Goal: Task Accomplishment & Management: Manage account settings

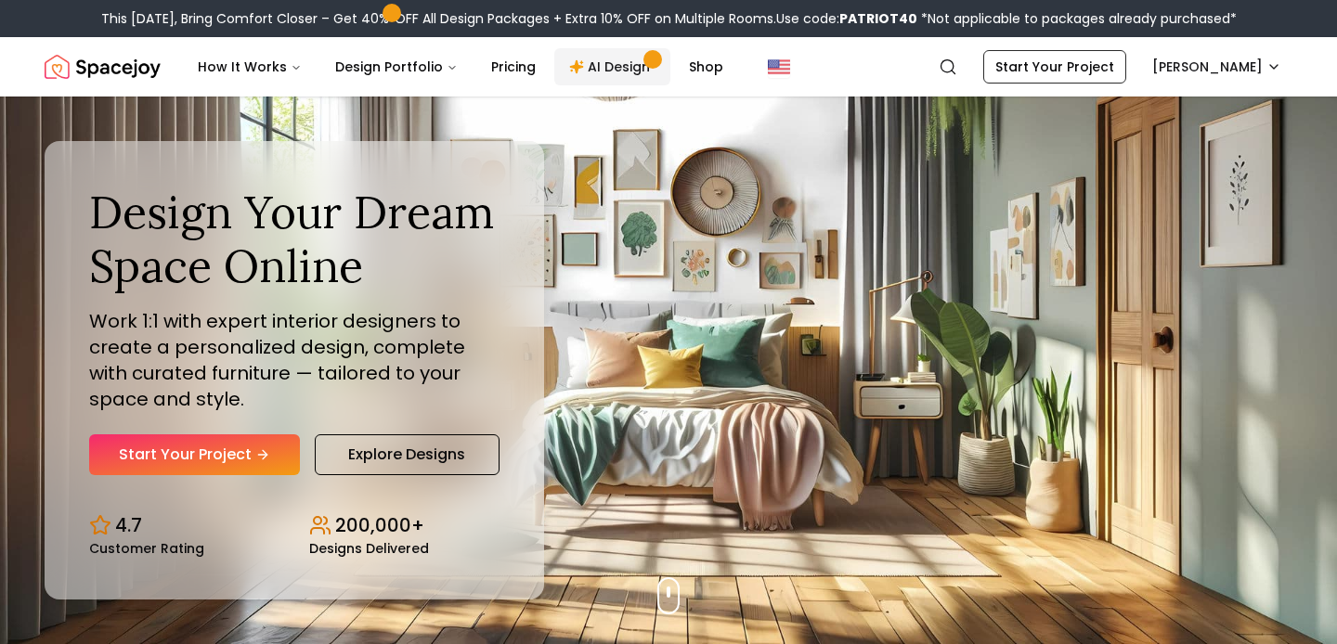
click at [607, 71] on link "AI Design" at bounding box center [612, 66] width 116 height 37
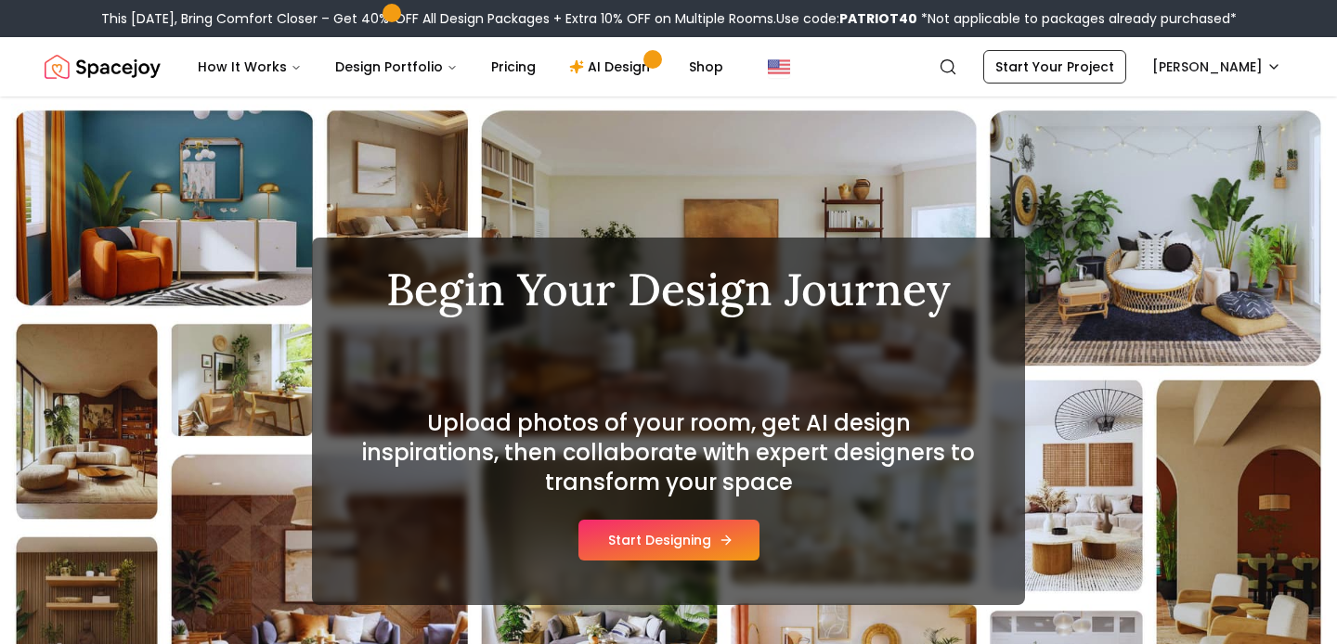
click at [687, 526] on button "Start Designing" at bounding box center [668, 540] width 181 height 41
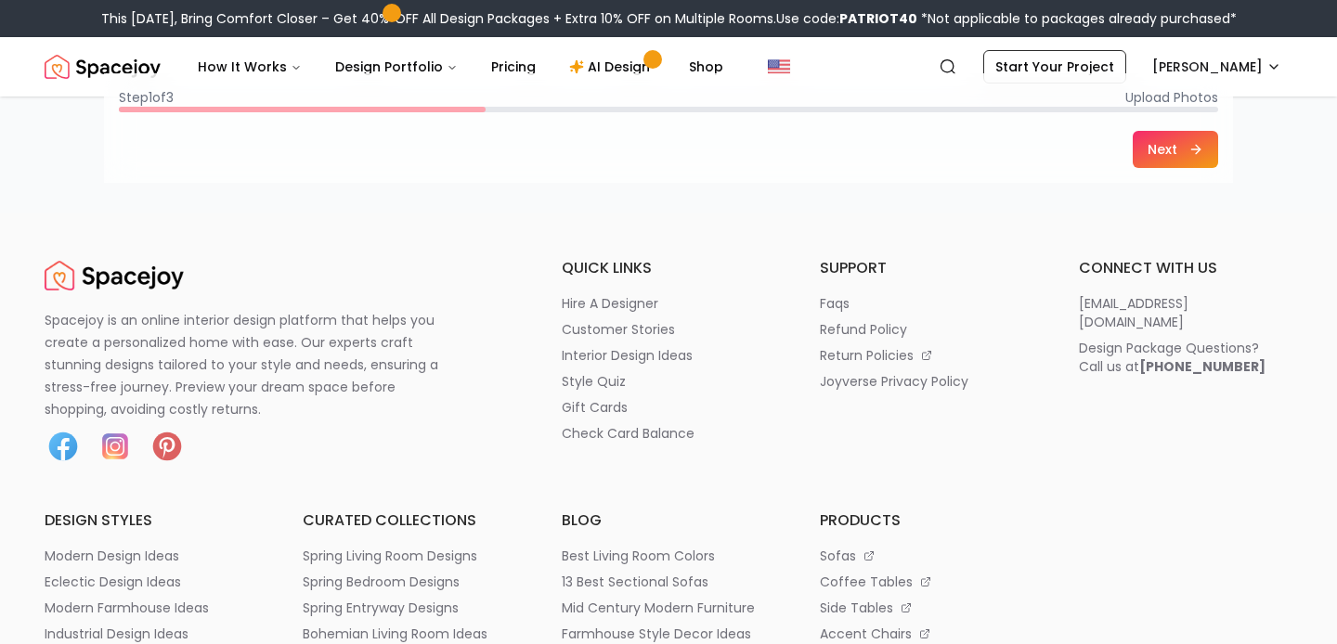
scroll to position [696, 0]
click at [1184, 74] on footer "Step 1 of 3 Upload Photos Next" at bounding box center [668, 127] width 1129 height 110
click at [1186, 68] on html "This Patriot Day, Bring Comfort Closer – Get 40% OFF All Design Packages + Extr…" at bounding box center [668, 423] width 1337 height 2239
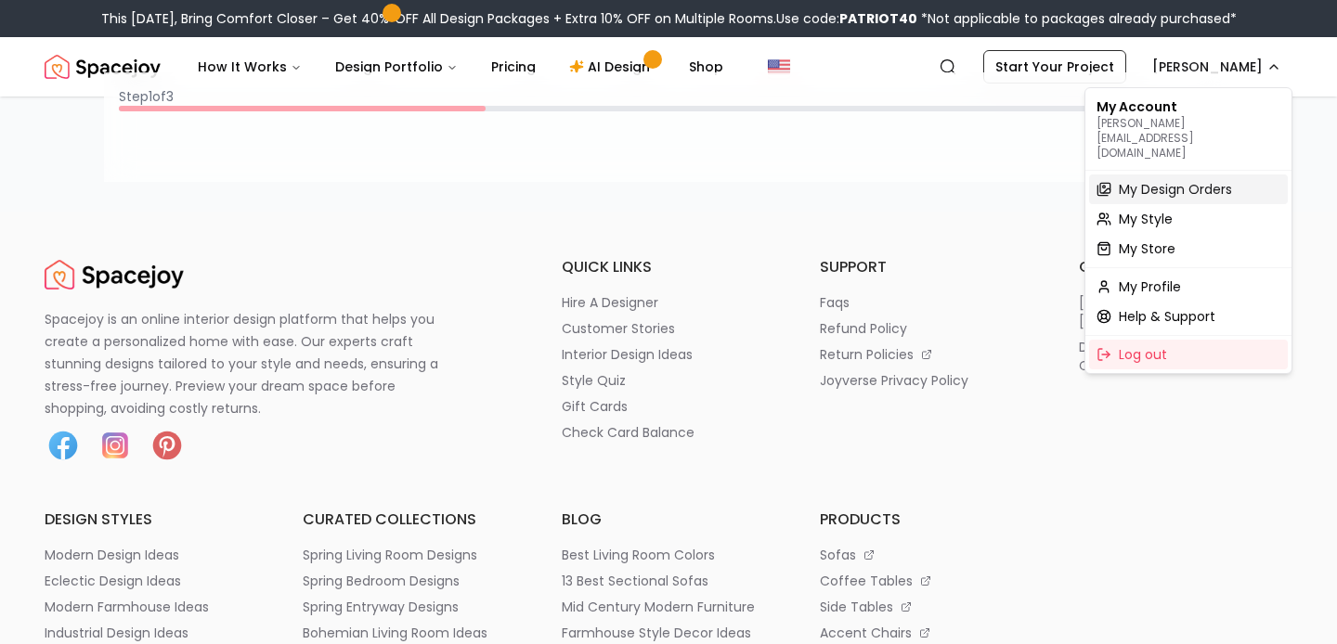
click at [1138, 180] on span "My Design Orders" at bounding box center [1175, 189] width 113 height 19
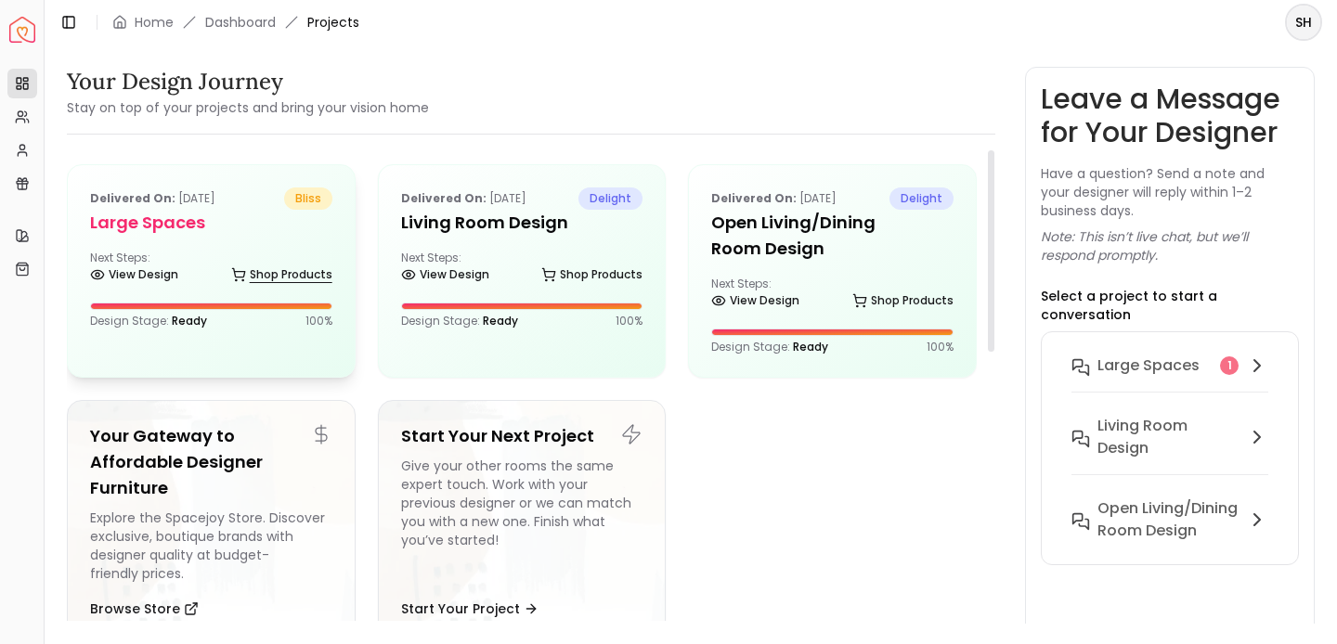
click at [244, 276] on icon at bounding box center [238, 272] width 12 height 8
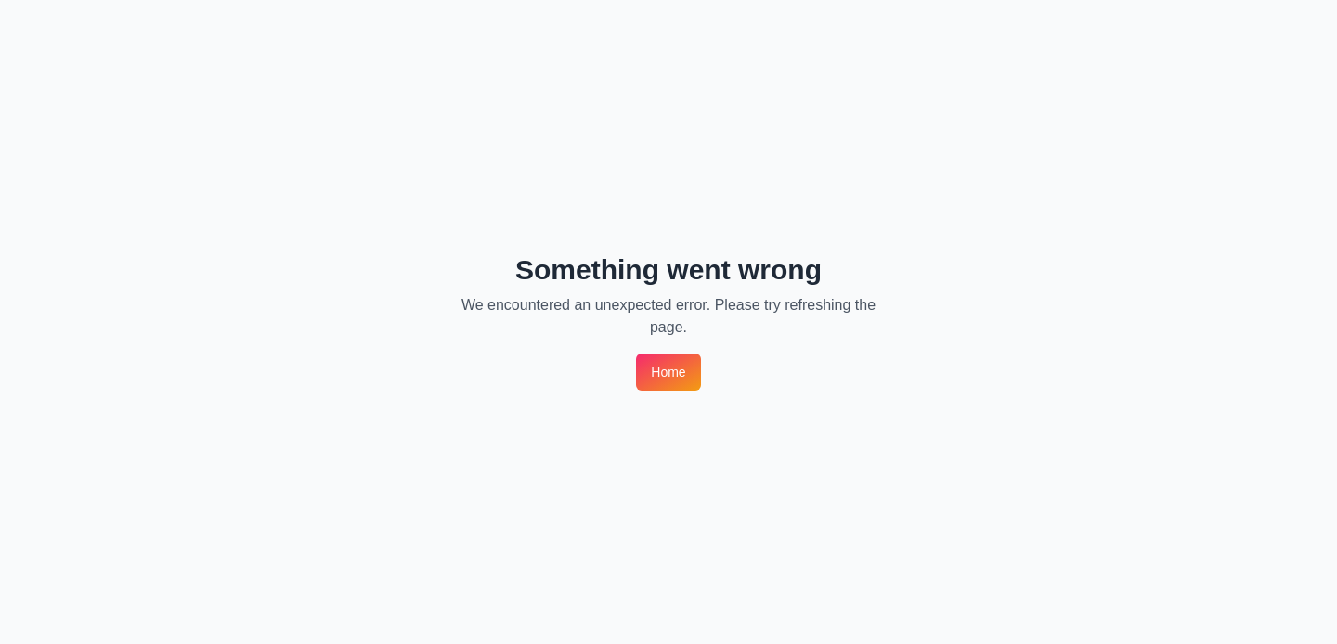
click at [672, 380] on link "Home" at bounding box center [668, 372] width 64 height 37
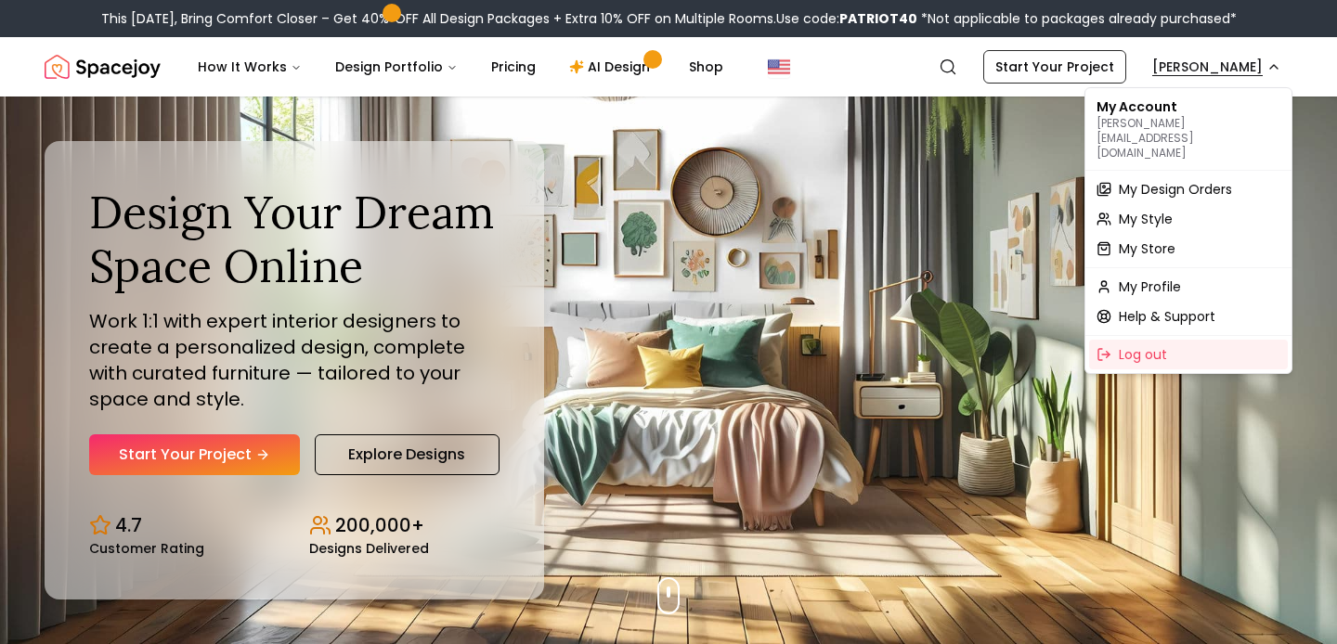
click at [1147, 180] on span "My Design Orders" at bounding box center [1175, 189] width 113 height 19
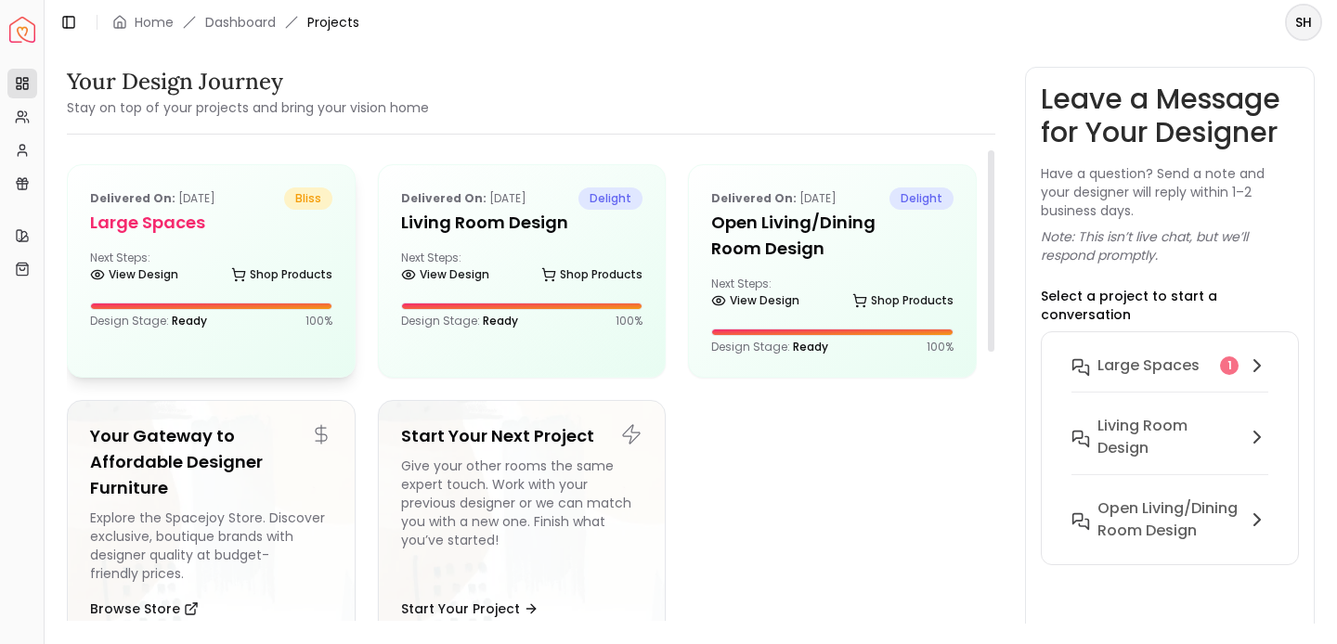
click at [295, 235] on h5 "Large Spaces" at bounding box center [211, 223] width 242 height 26
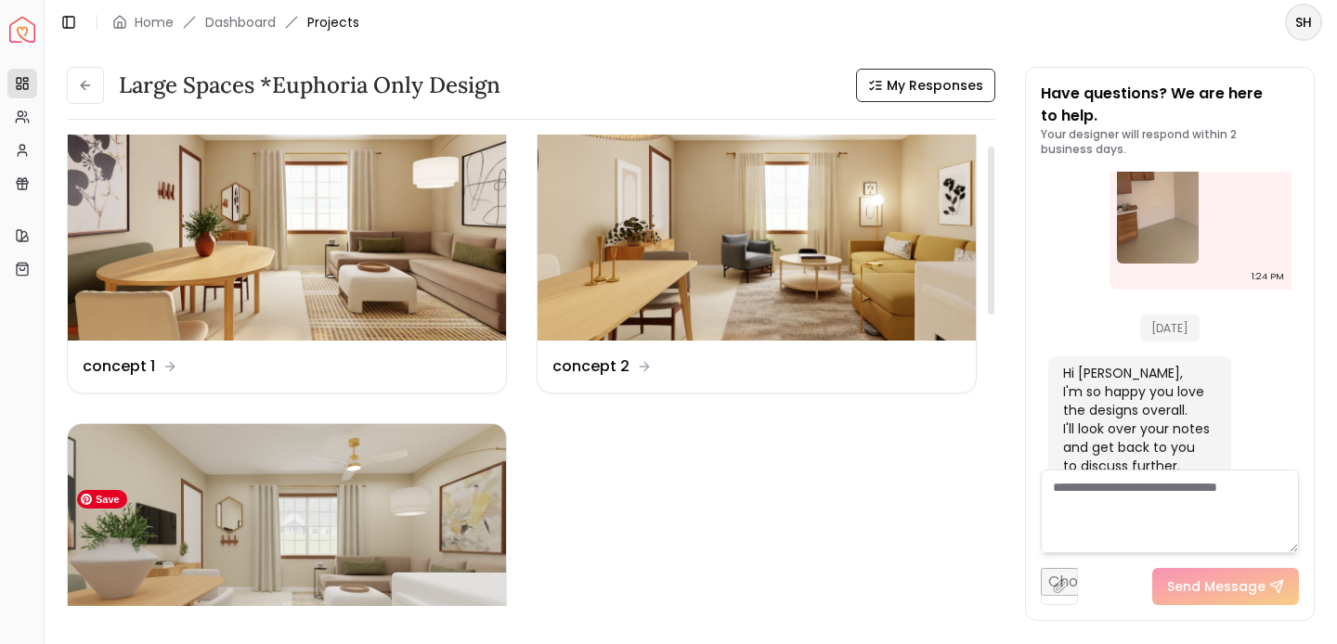
scroll to position [84, 0]
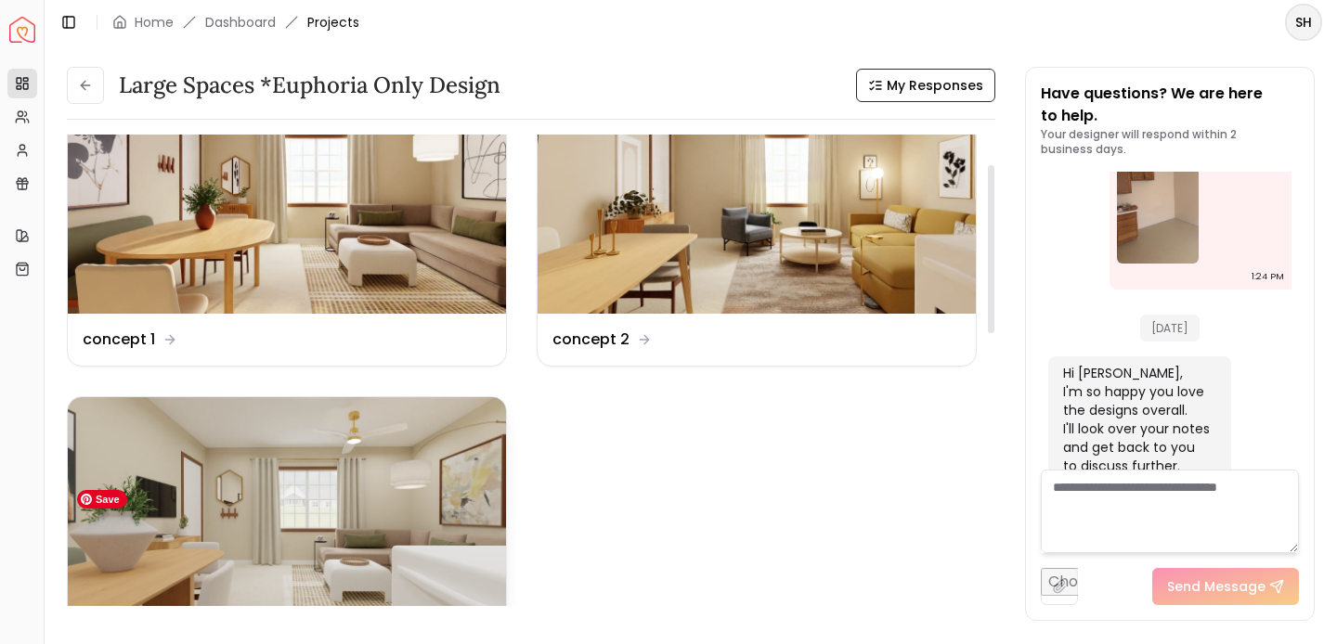
click at [386, 485] on img at bounding box center [287, 520] width 438 height 247
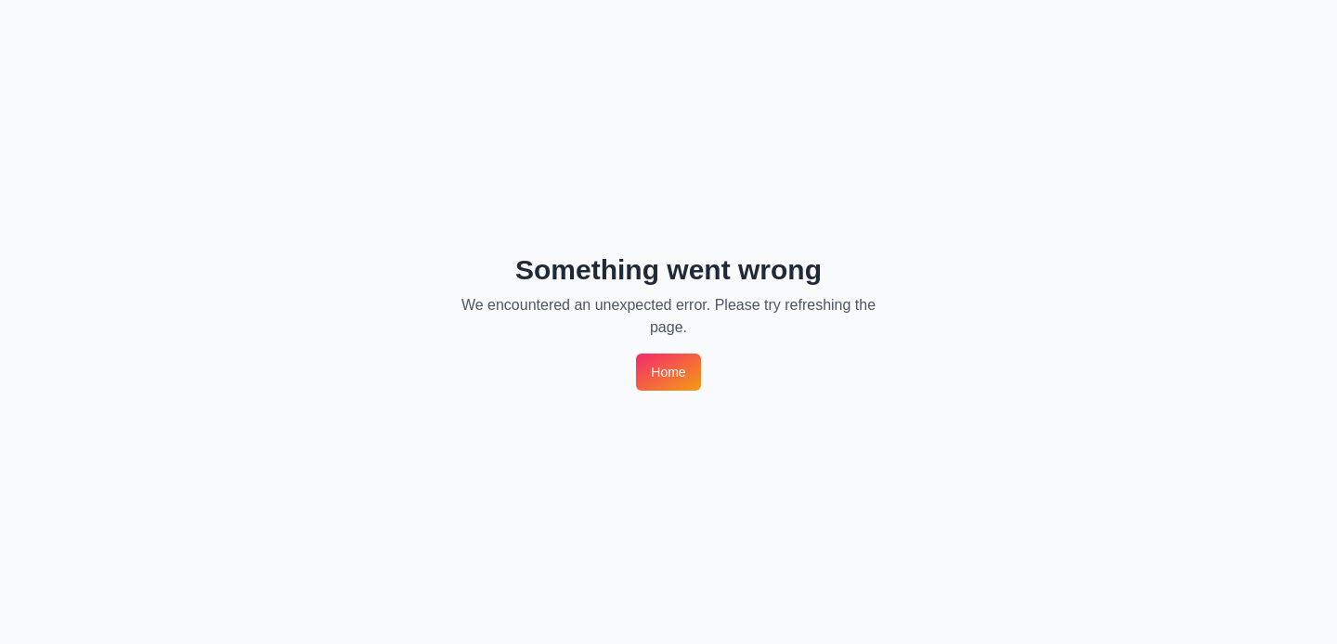
click at [663, 376] on link "Home" at bounding box center [668, 372] width 64 height 37
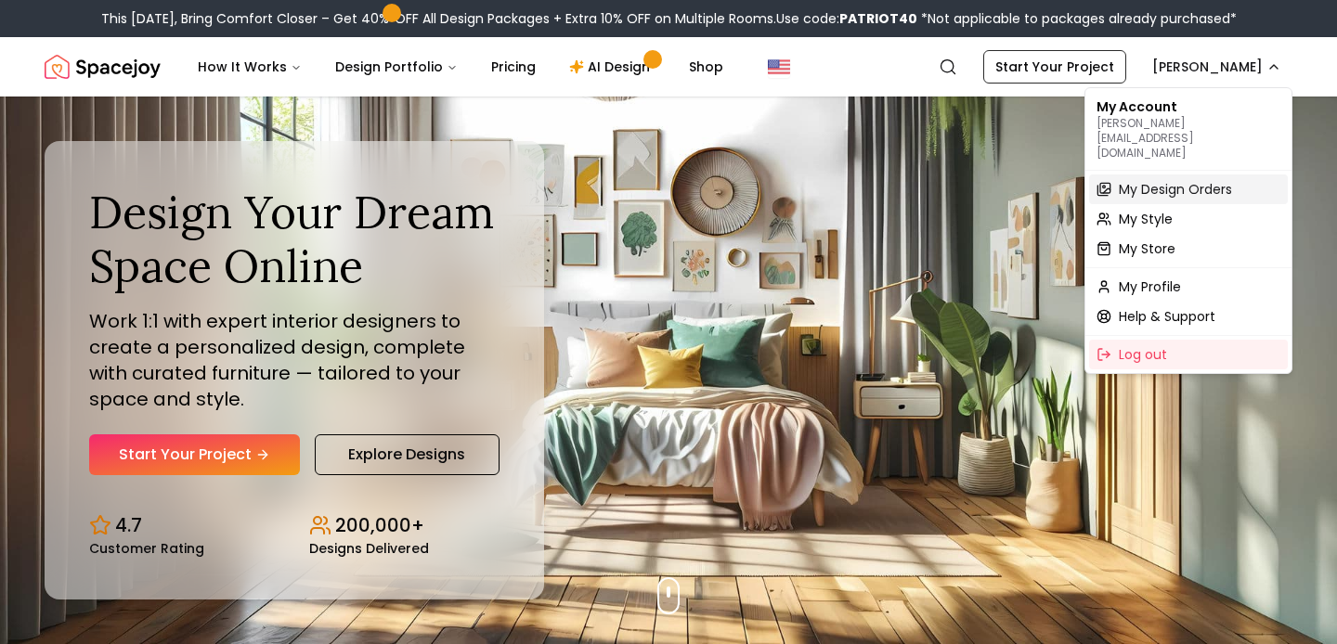
click at [1138, 180] on span "My Design Orders" at bounding box center [1175, 189] width 113 height 19
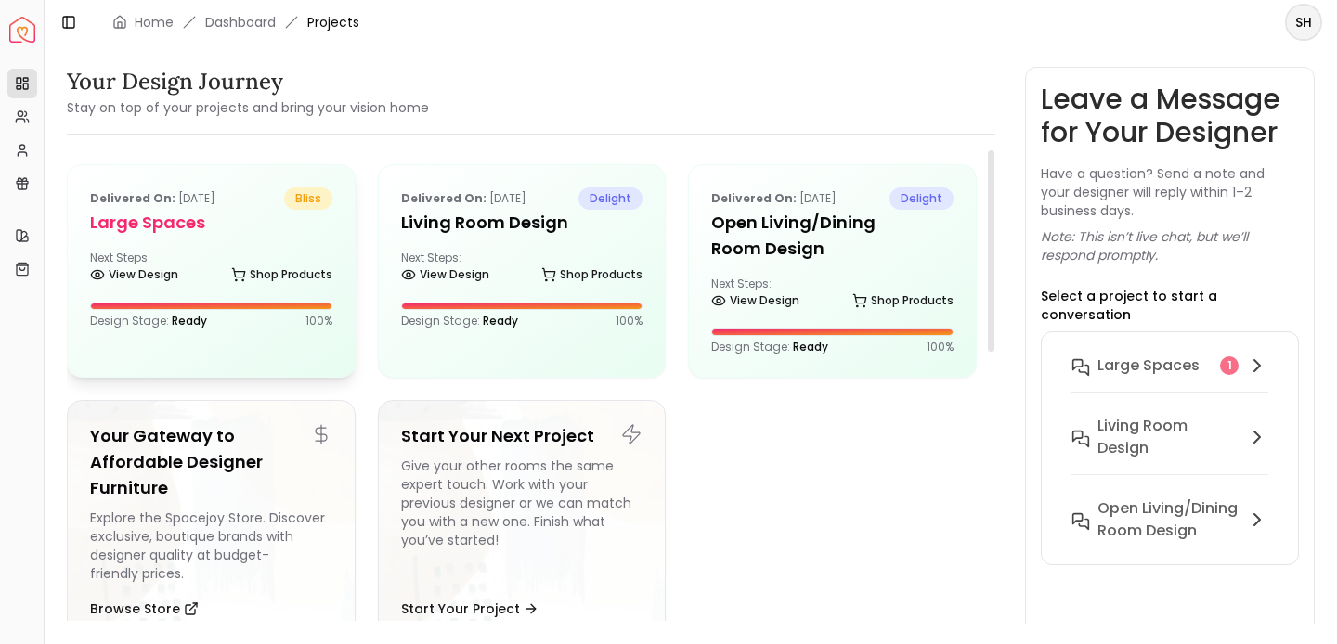
click at [180, 226] on h5 "Large Spaces" at bounding box center [211, 223] width 242 height 26
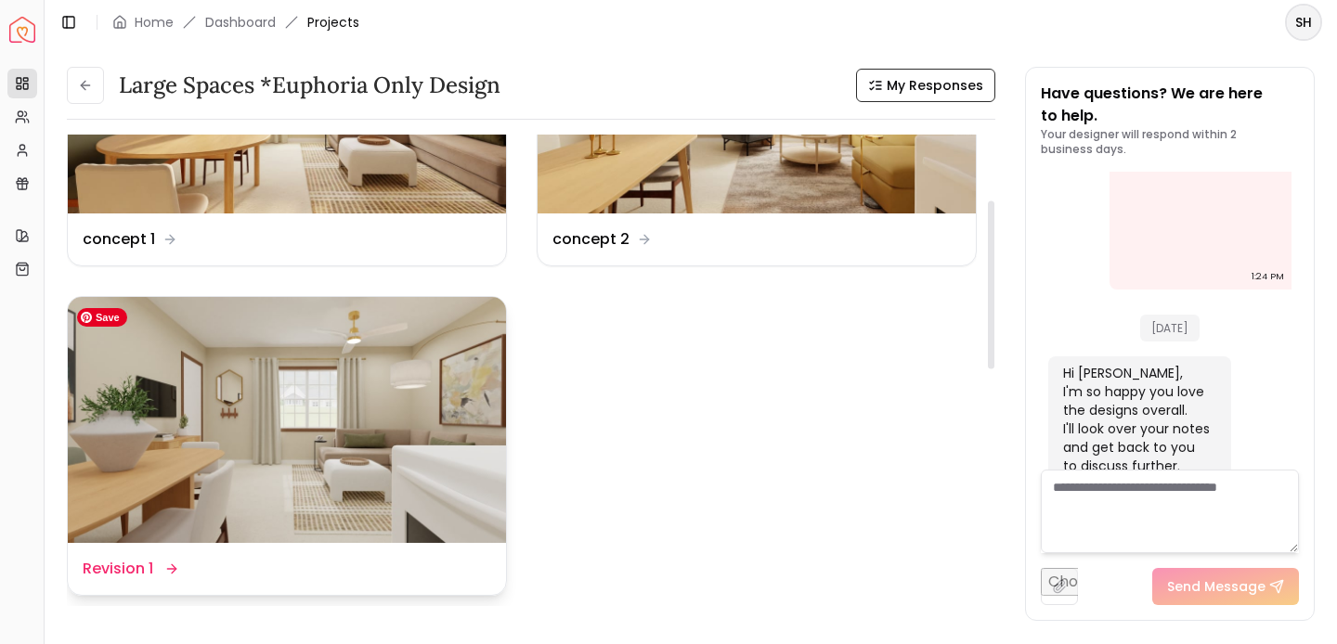
scroll to position [189, 0]
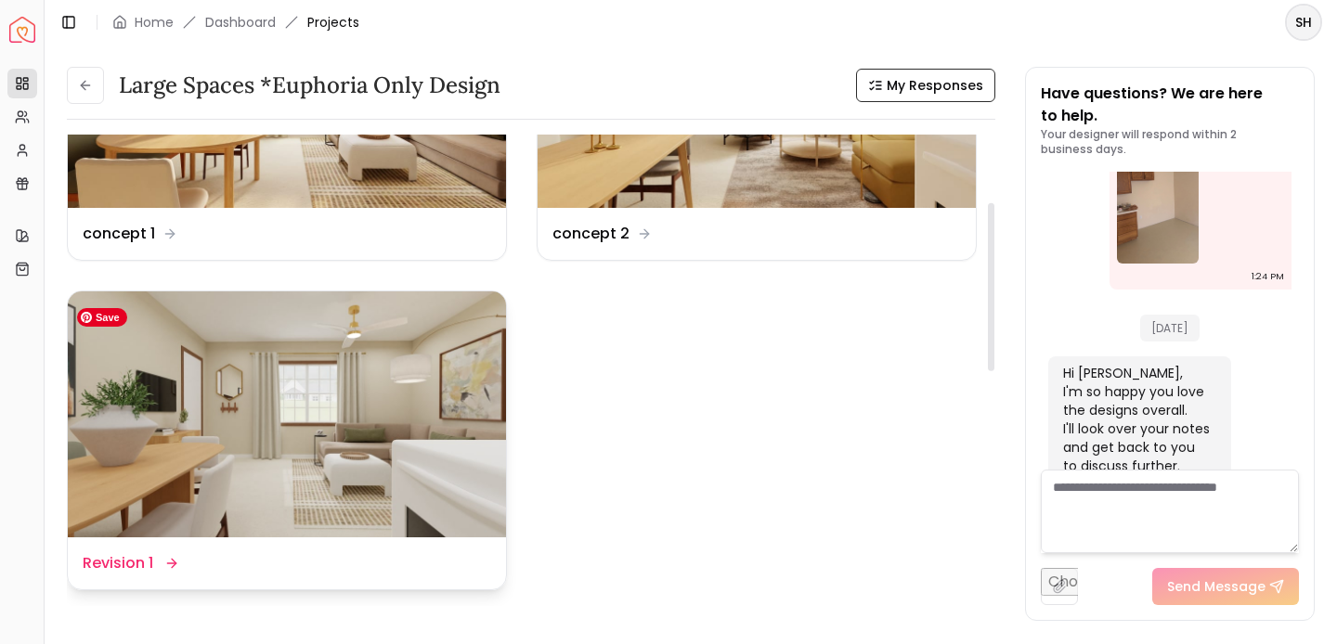
click at [288, 469] on img at bounding box center [287, 415] width 438 height 247
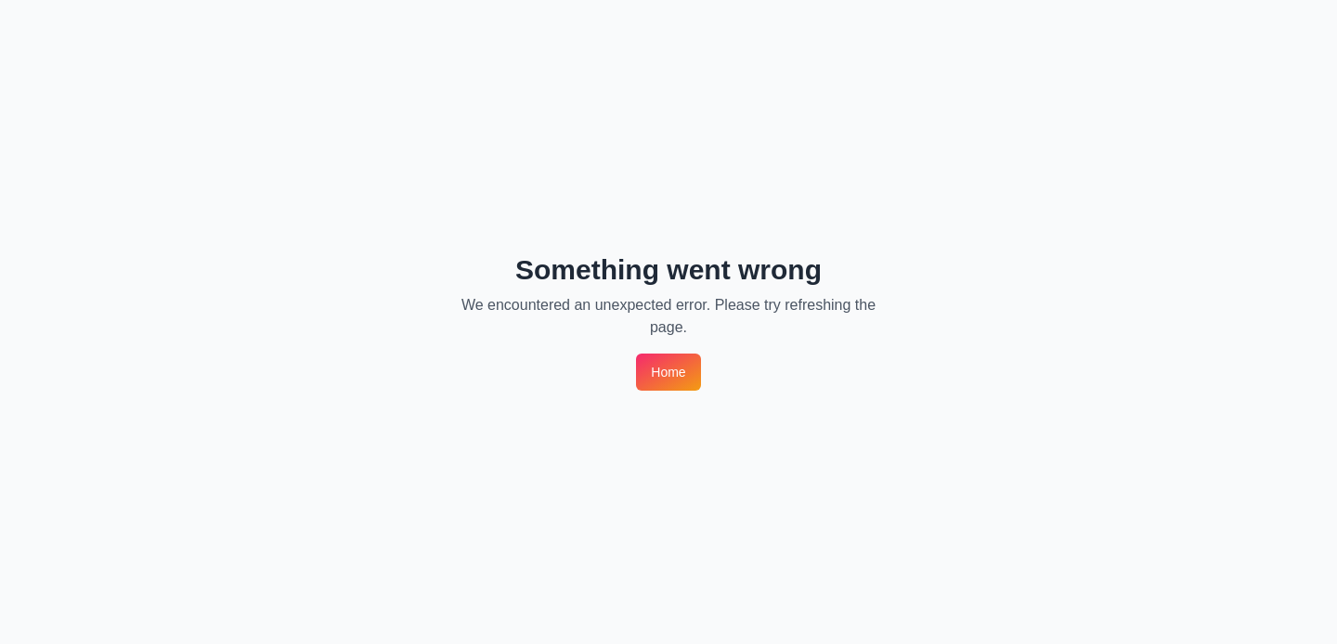
click at [681, 371] on link "Home" at bounding box center [668, 372] width 64 height 37
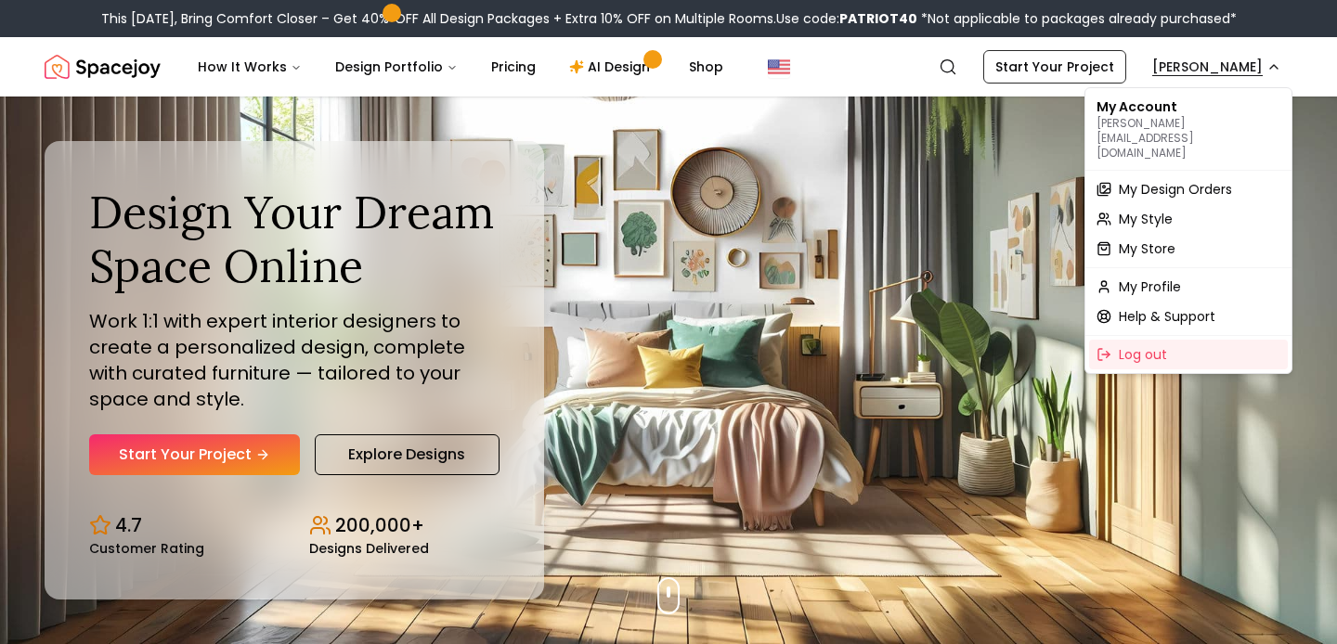
click at [1146, 180] on span "My Design Orders" at bounding box center [1175, 189] width 113 height 19
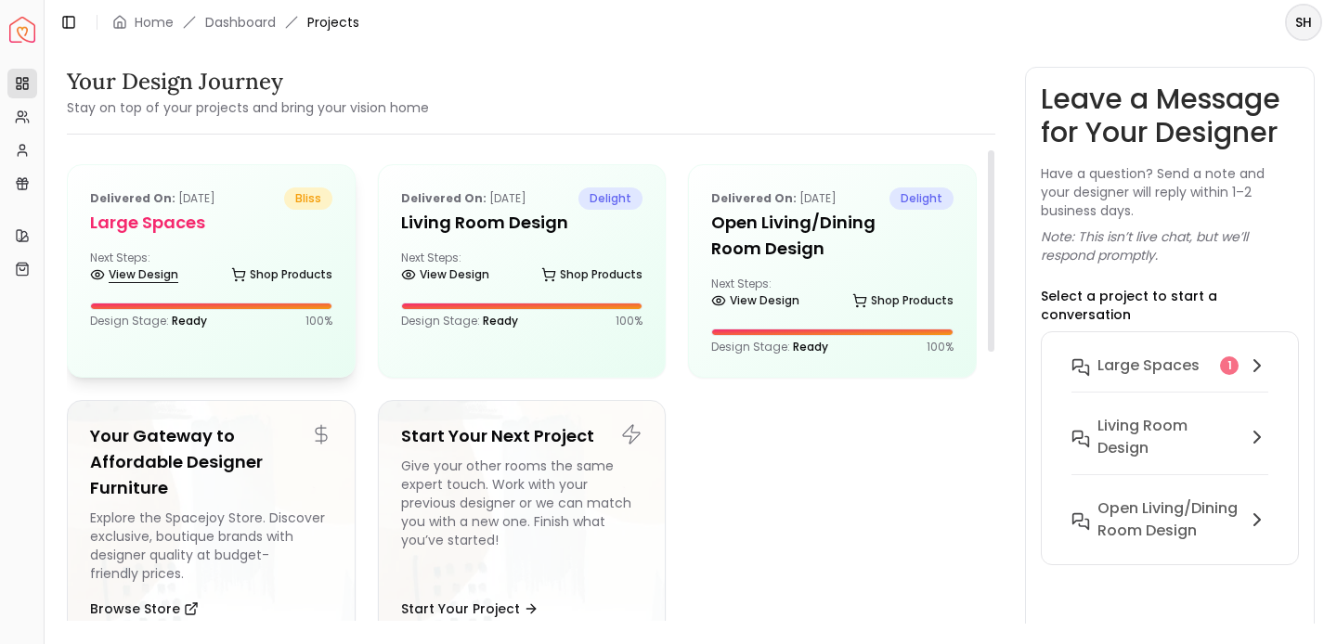
click at [143, 278] on link "View Design" at bounding box center [134, 275] width 88 height 26
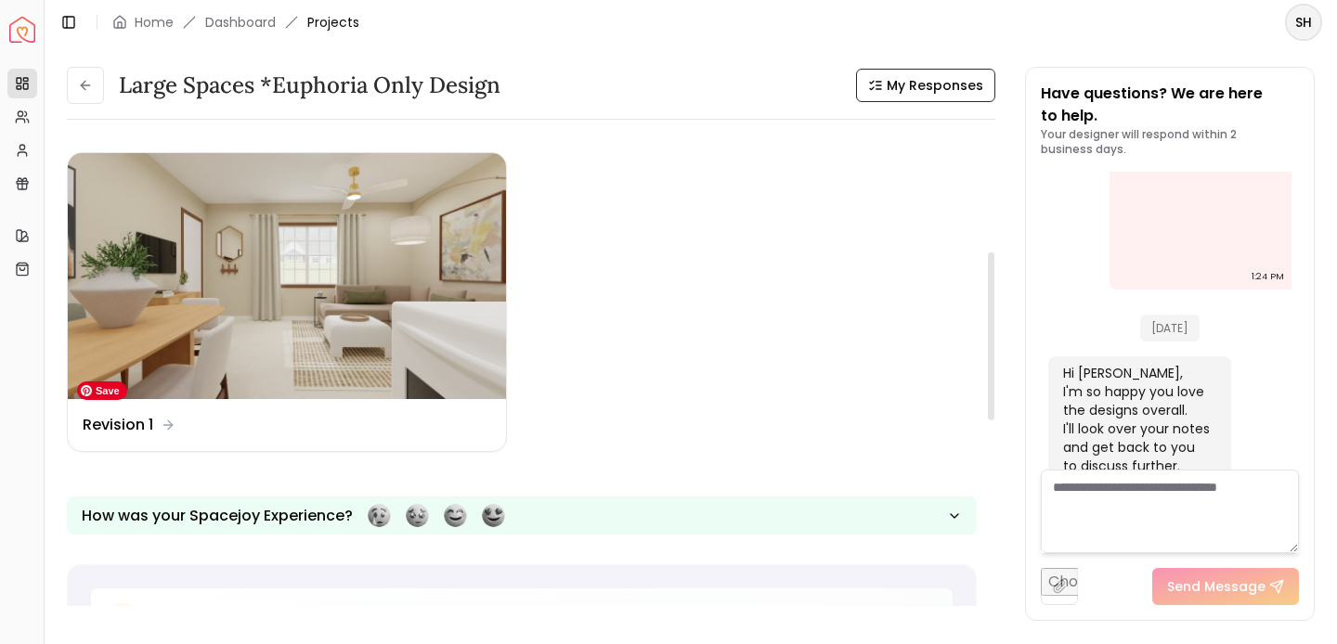
scroll to position [333, 0]
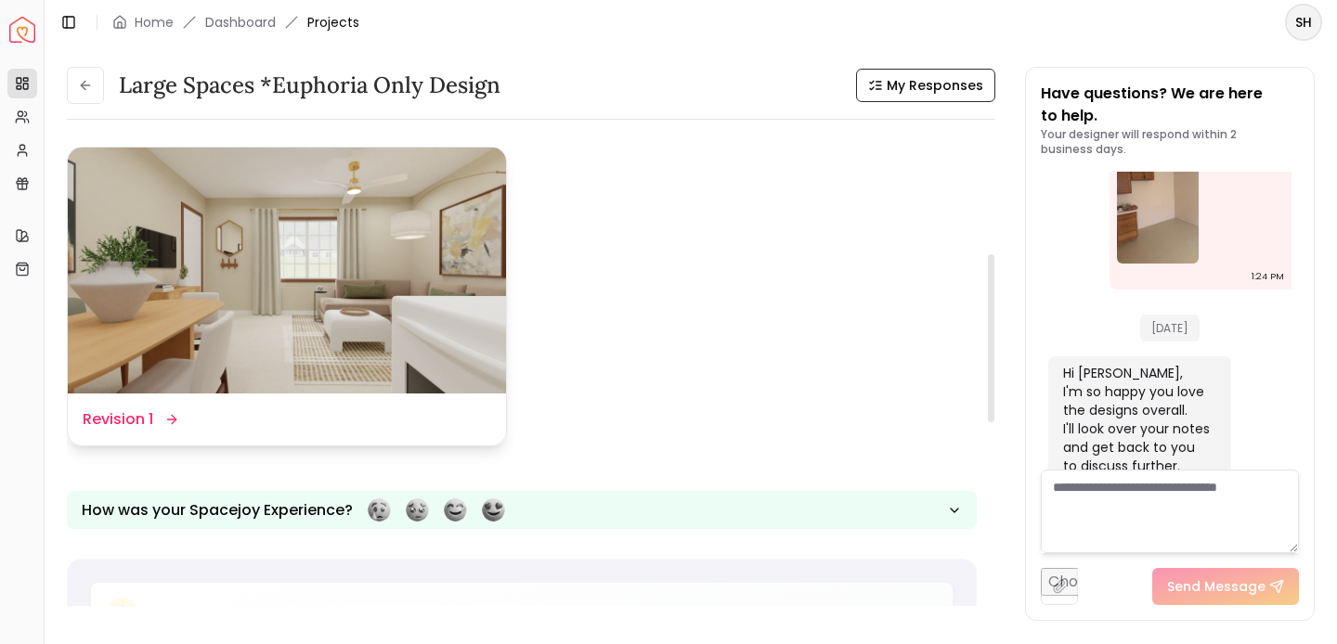
click at [130, 422] on dd "Revision 1" at bounding box center [118, 420] width 71 height 22
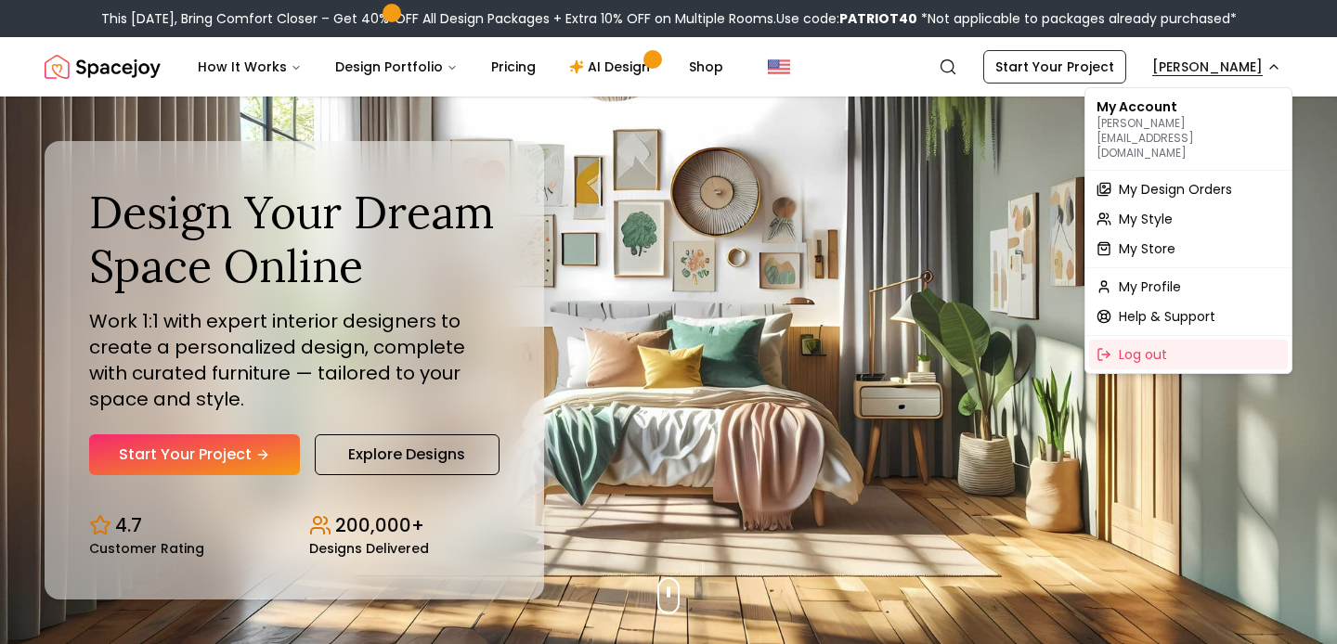
click at [1126, 180] on span "My Design Orders" at bounding box center [1175, 189] width 113 height 19
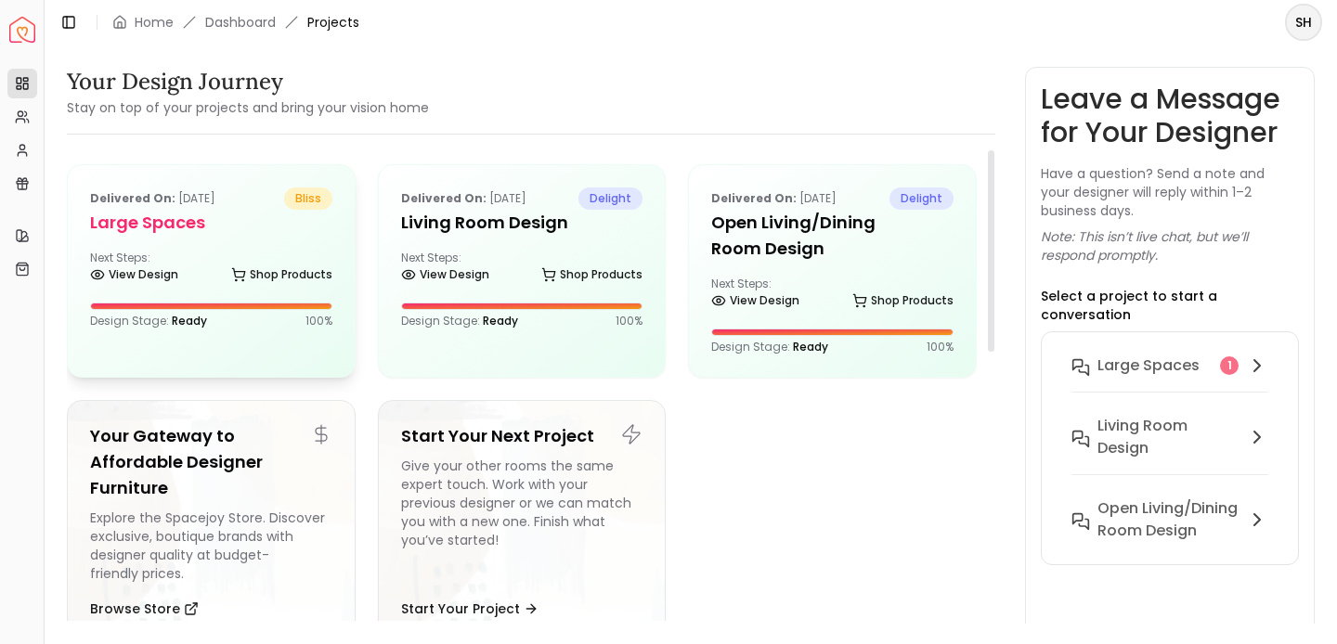
click at [190, 220] on h5 "Large Spaces" at bounding box center [211, 223] width 242 height 26
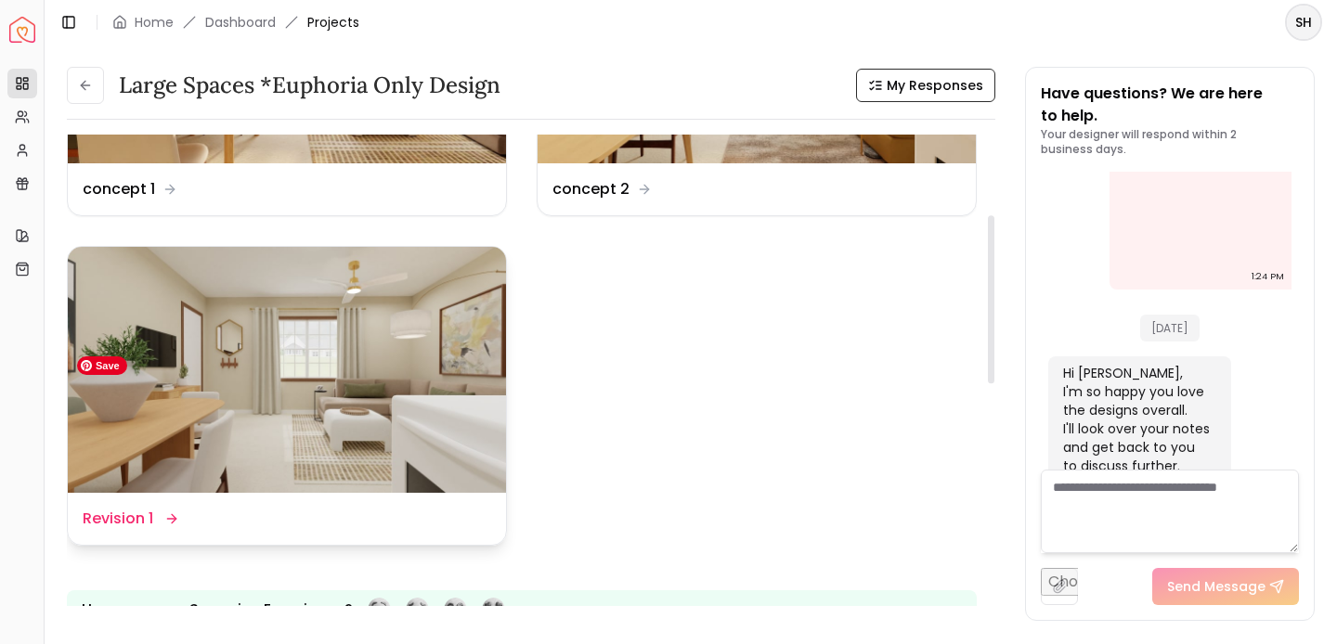
scroll to position [235, 0]
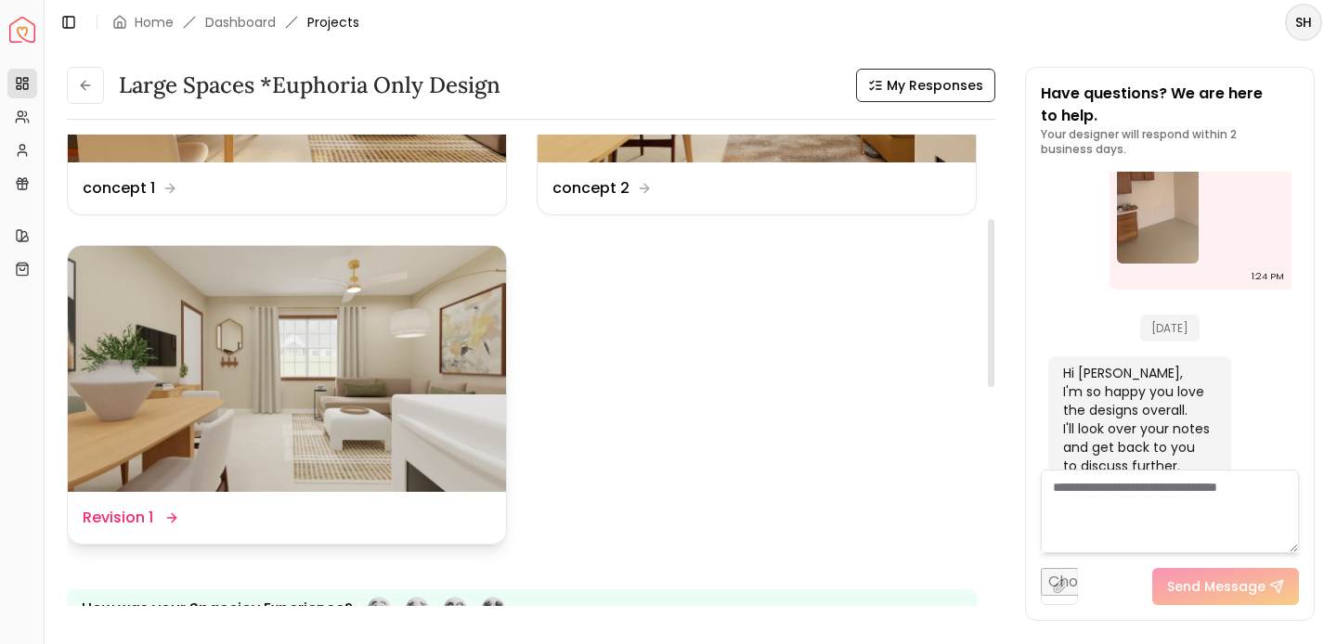
click at [123, 513] on dd "Revision 1" at bounding box center [118, 518] width 71 height 22
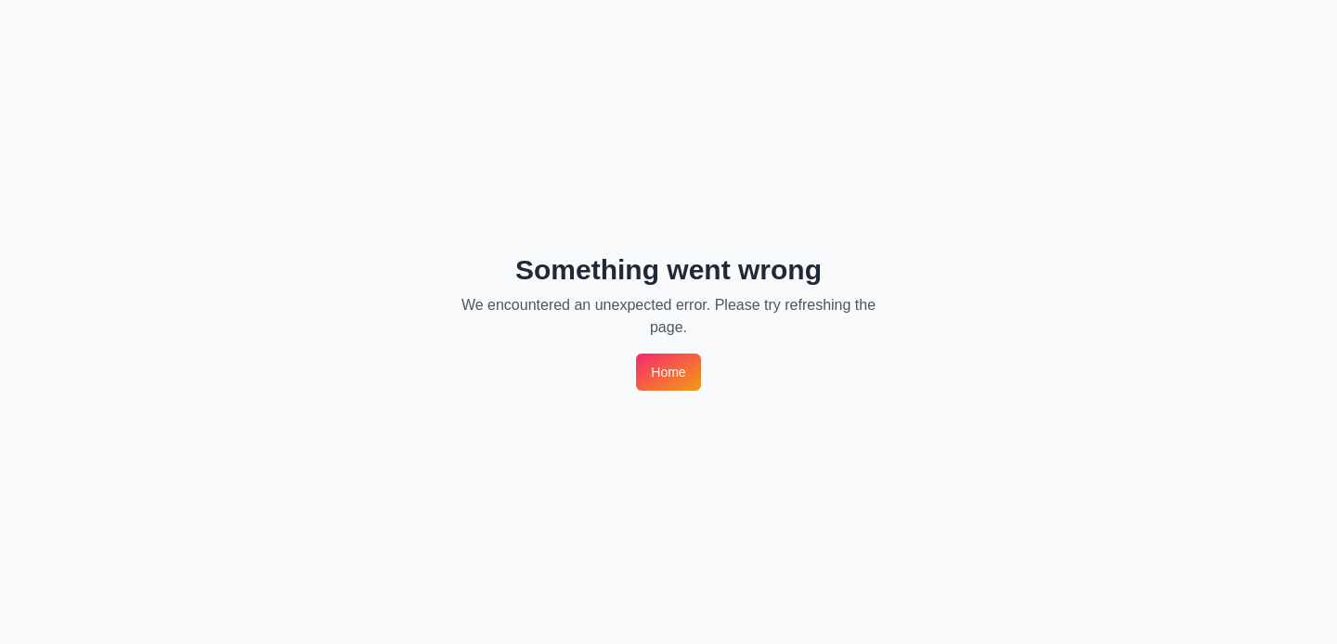
click at [674, 371] on link "Home" at bounding box center [668, 372] width 64 height 37
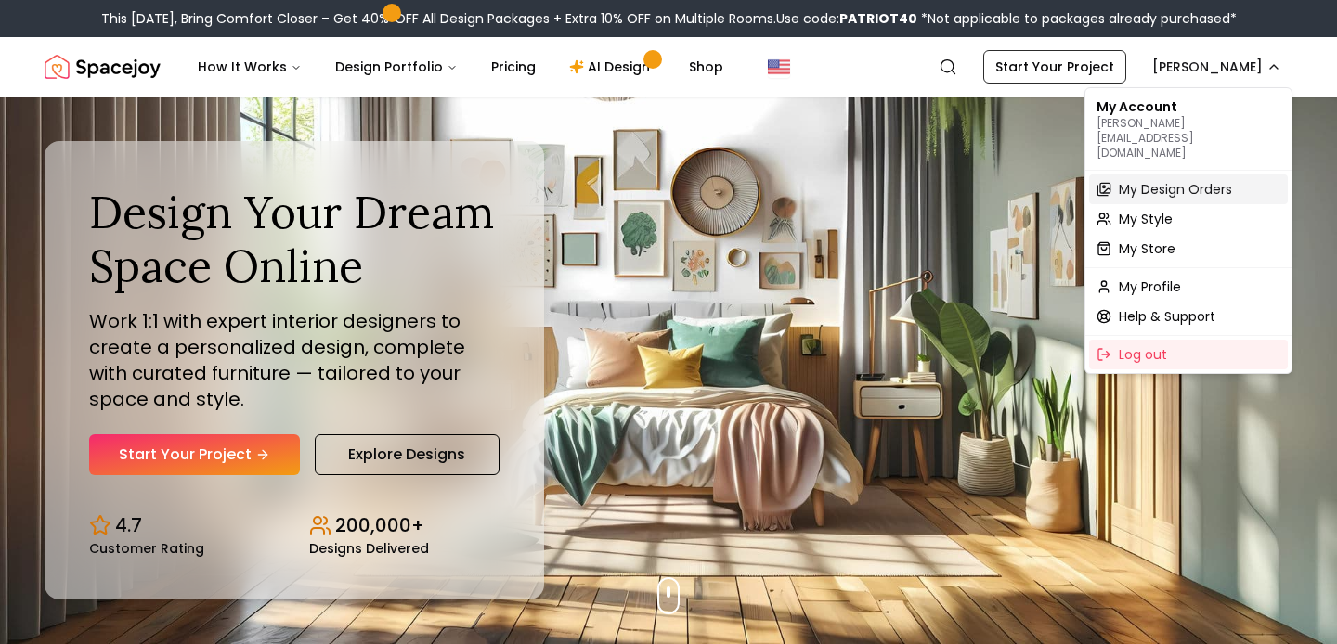
click at [1161, 180] on span "My Design Orders" at bounding box center [1175, 189] width 113 height 19
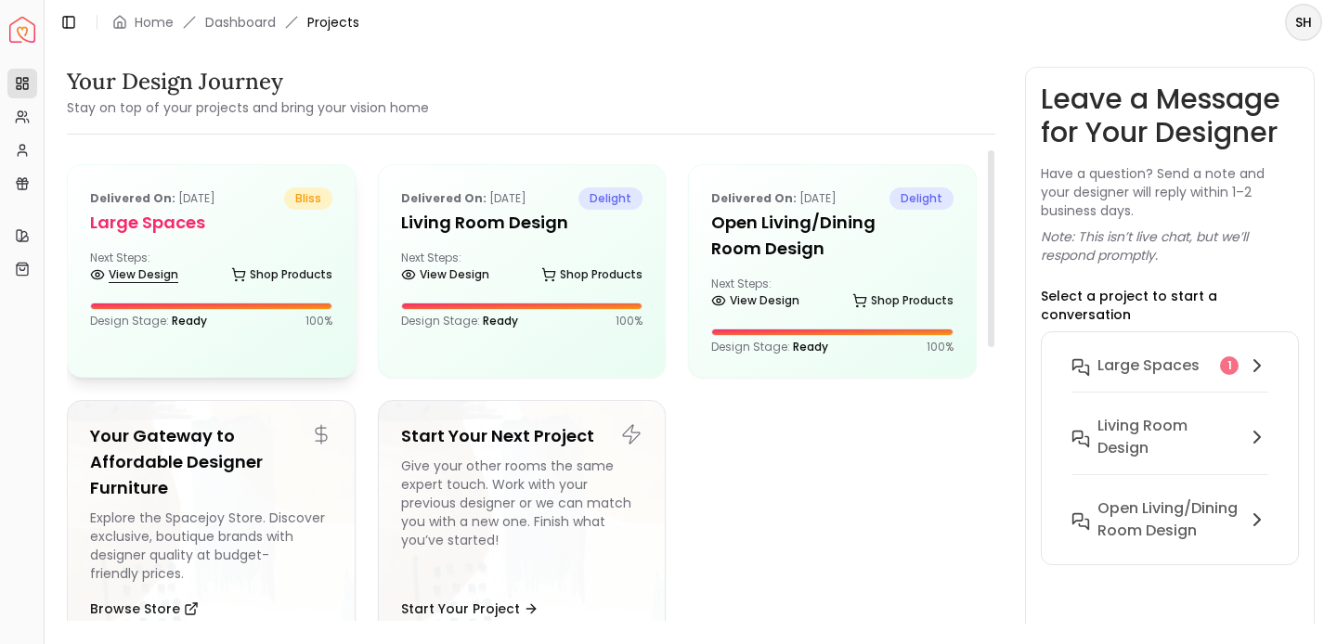
click at [151, 275] on link "View Design" at bounding box center [134, 275] width 88 height 26
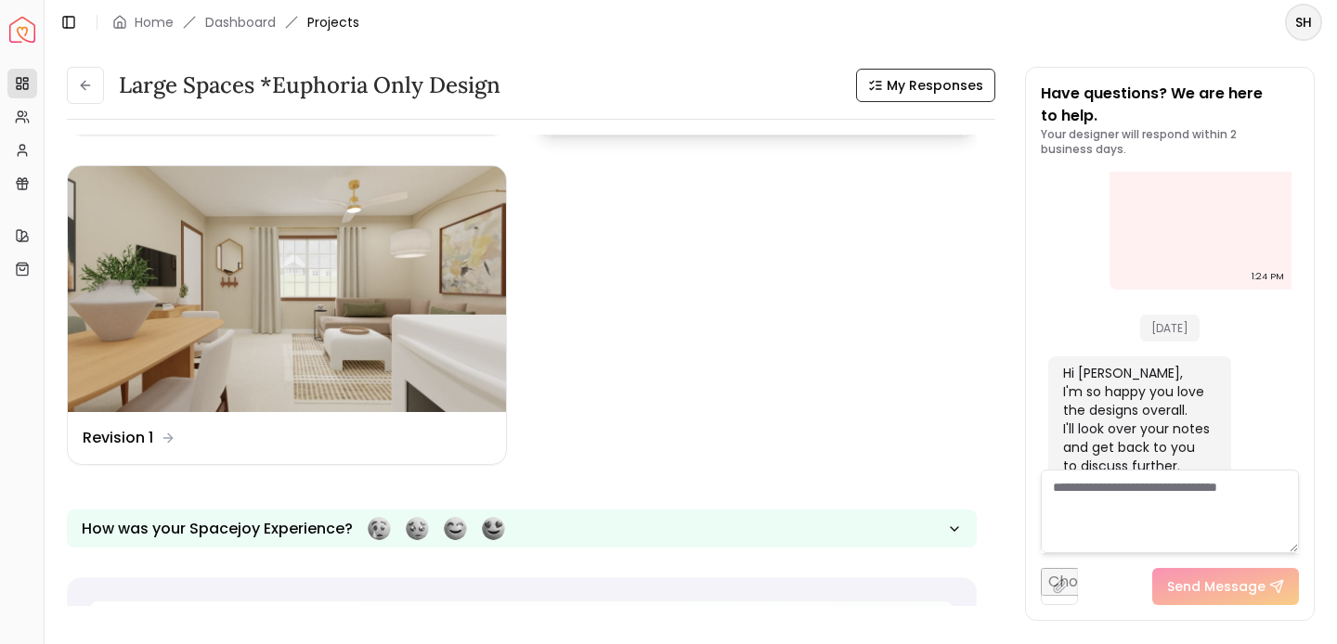
scroll to position [323, 0]
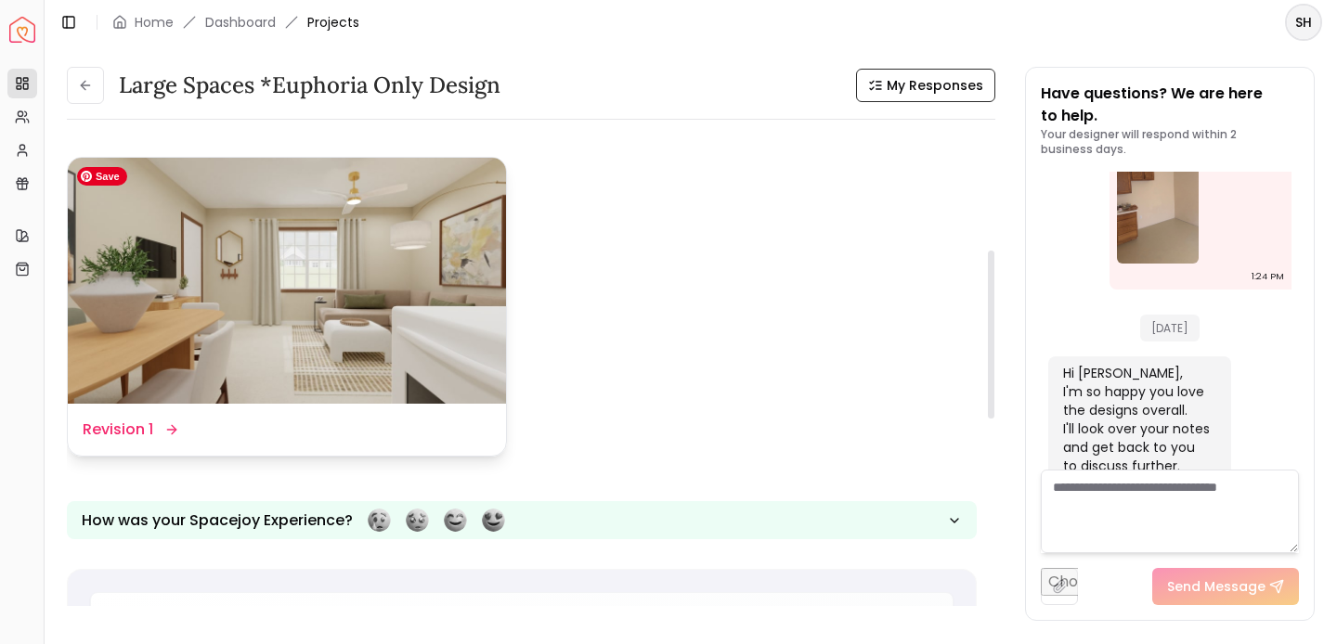
click at [472, 344] on img at bounding box center [287, 281] width 438 height 247
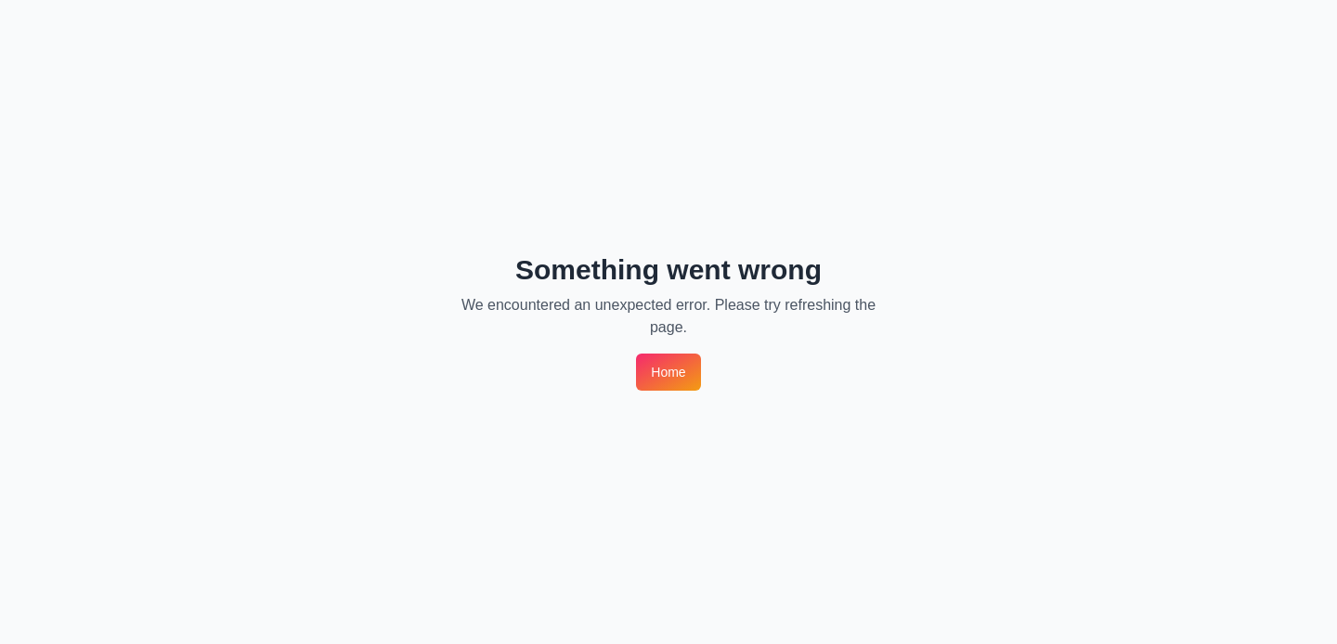
click at [683, 366] on link "Home" at bounding box center [668, 372] width 64 height 37
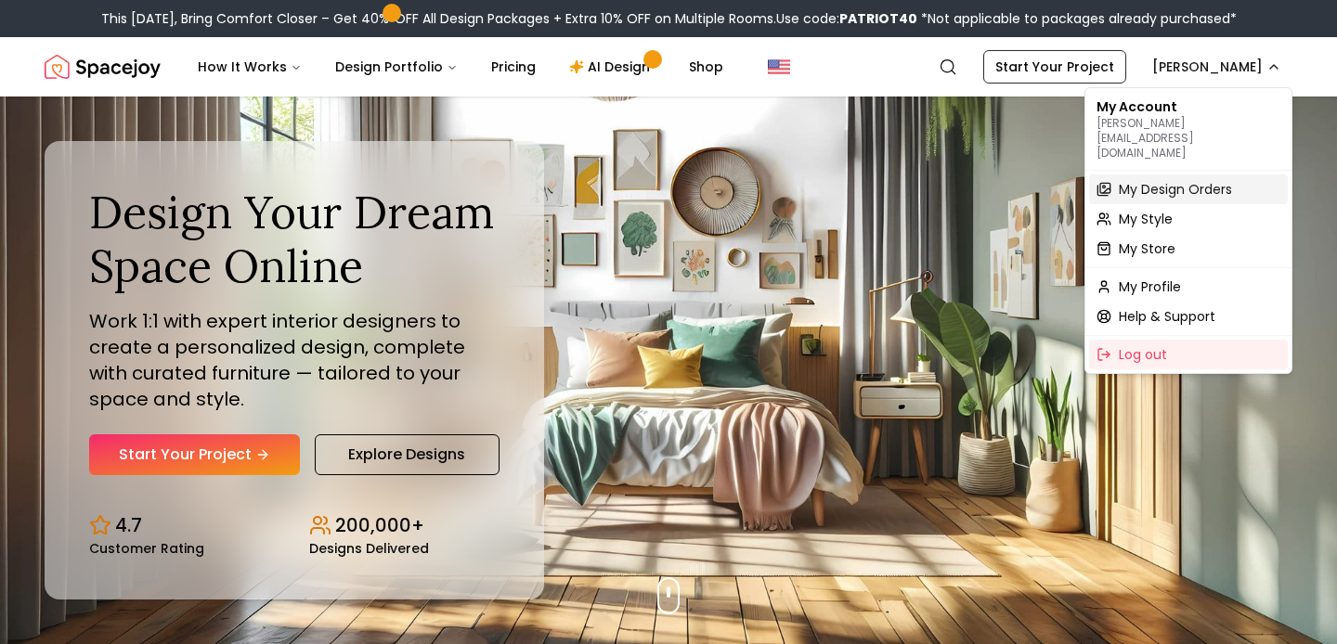
click at [1132, 180] on span "My Design Orders" at bounding box center [1175, 189] width 113 height 19
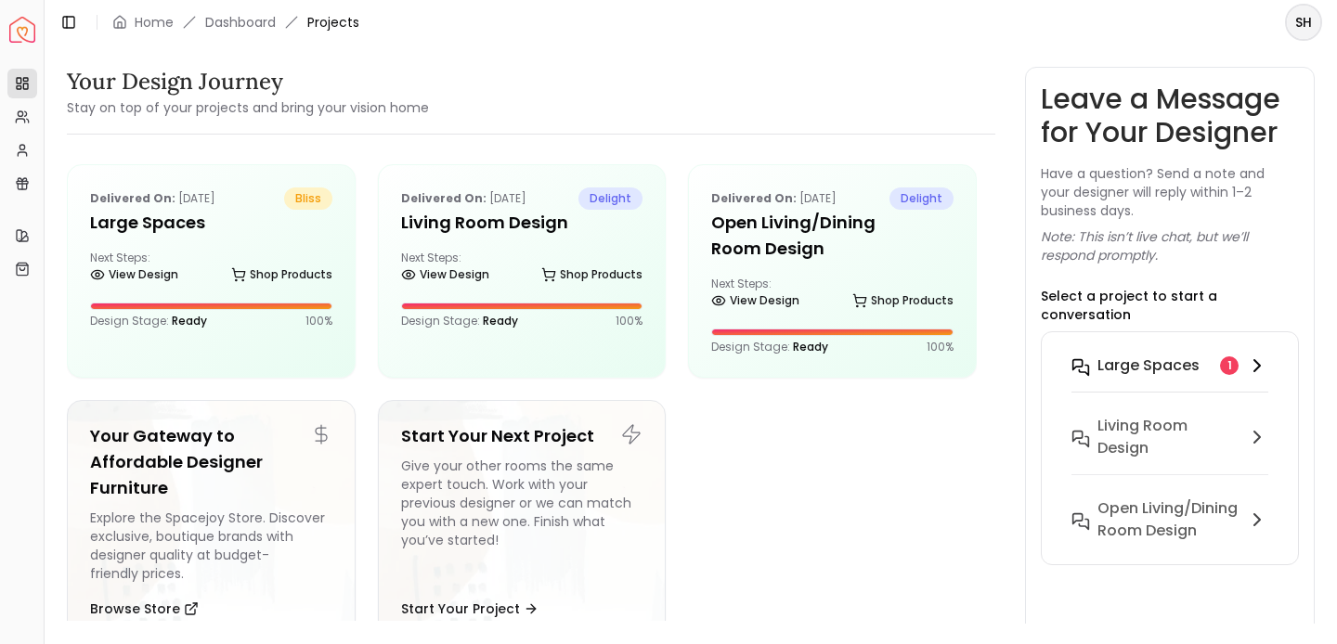
click at [1149, 355] on h6 "Large Spaces" at bounding box center [1148, 366] width 102 height 22
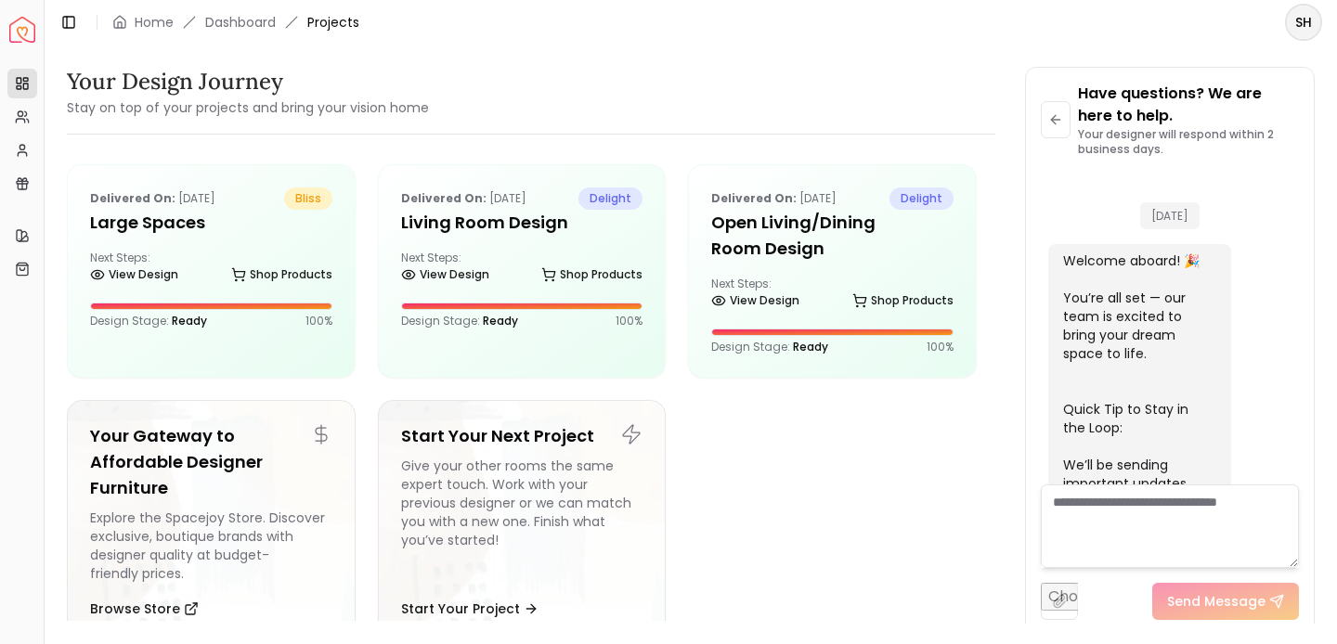
scroll to position [3787, 0]
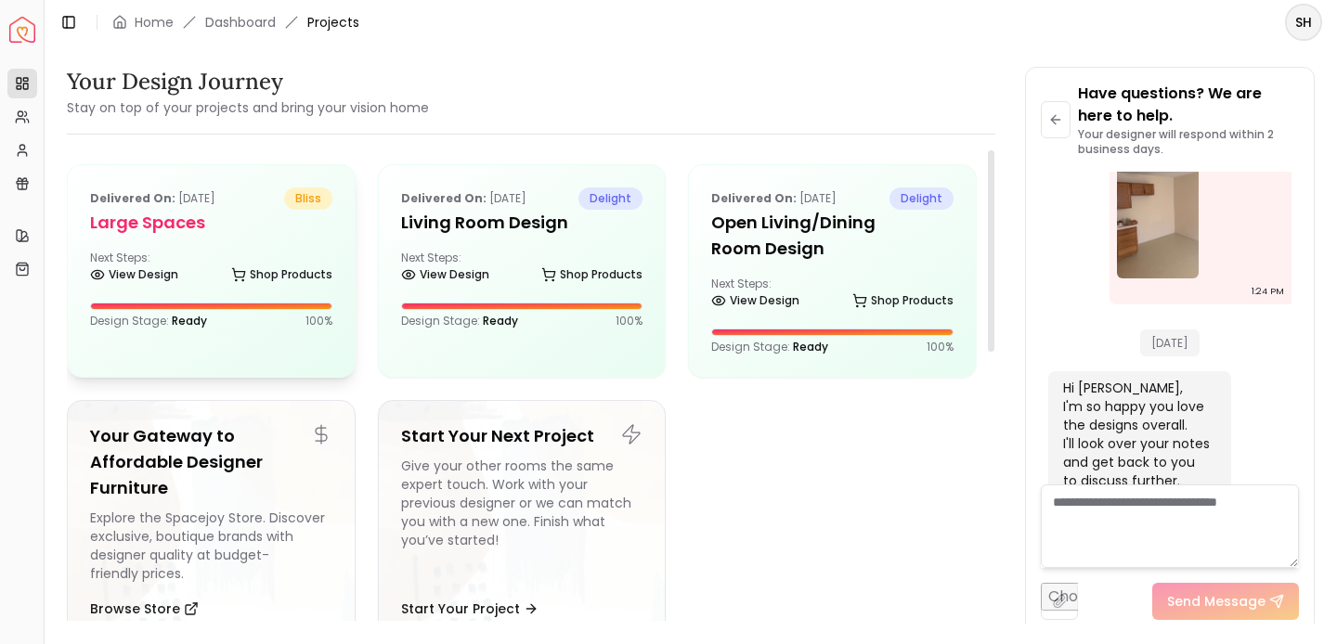
click at [295, 229] on h5 "Large Spaces" at bounding box center [211, 223] width 242 height 26
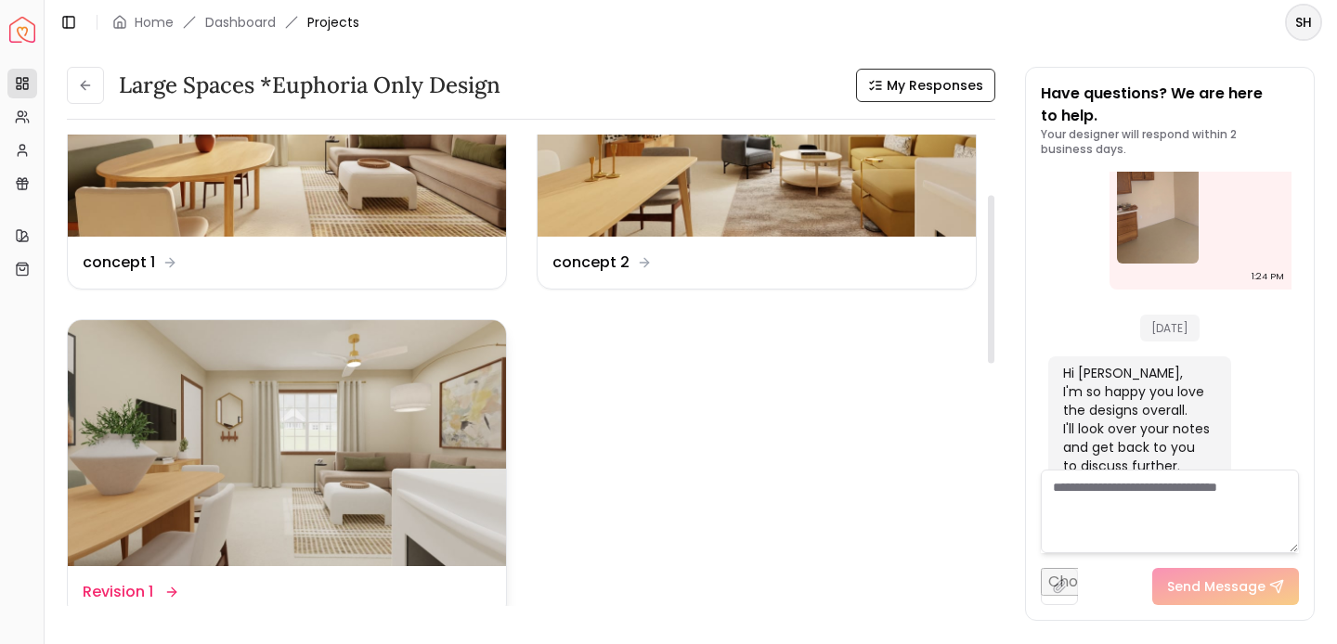
scroll to position [103, 0]
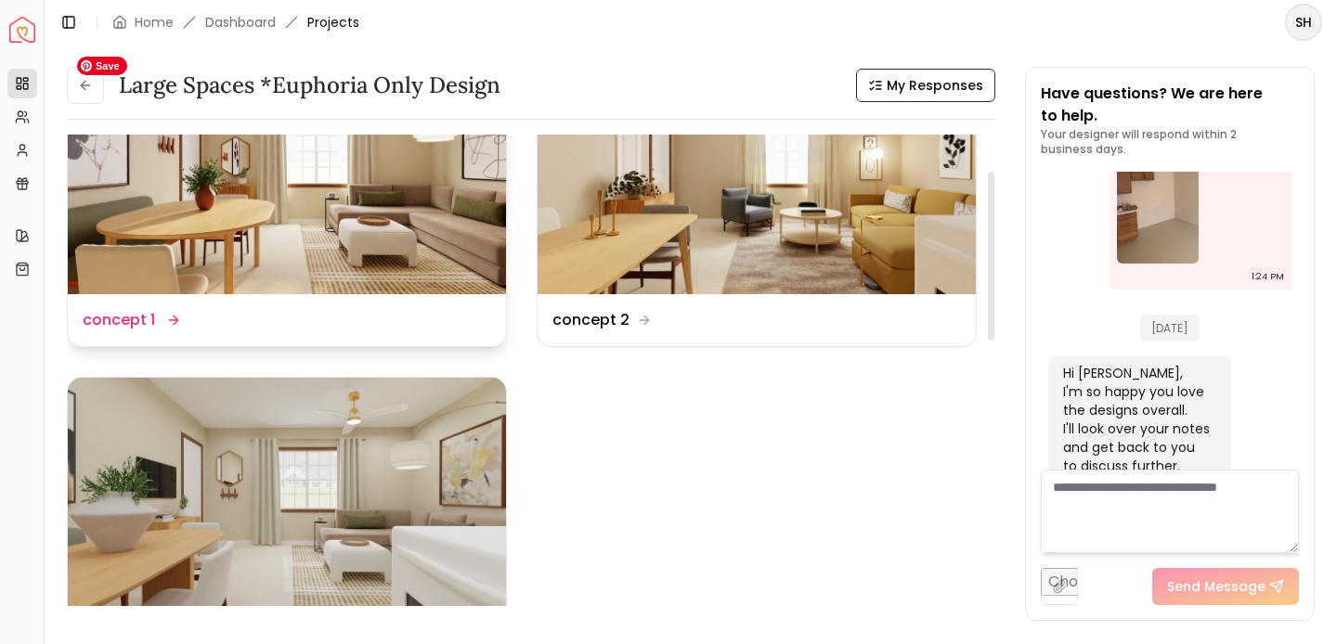
click at [238, 266] on img at bounding box center [287, 170] width 438 height 247
